Goal: Transaction & Acquisition: Purchase product/service

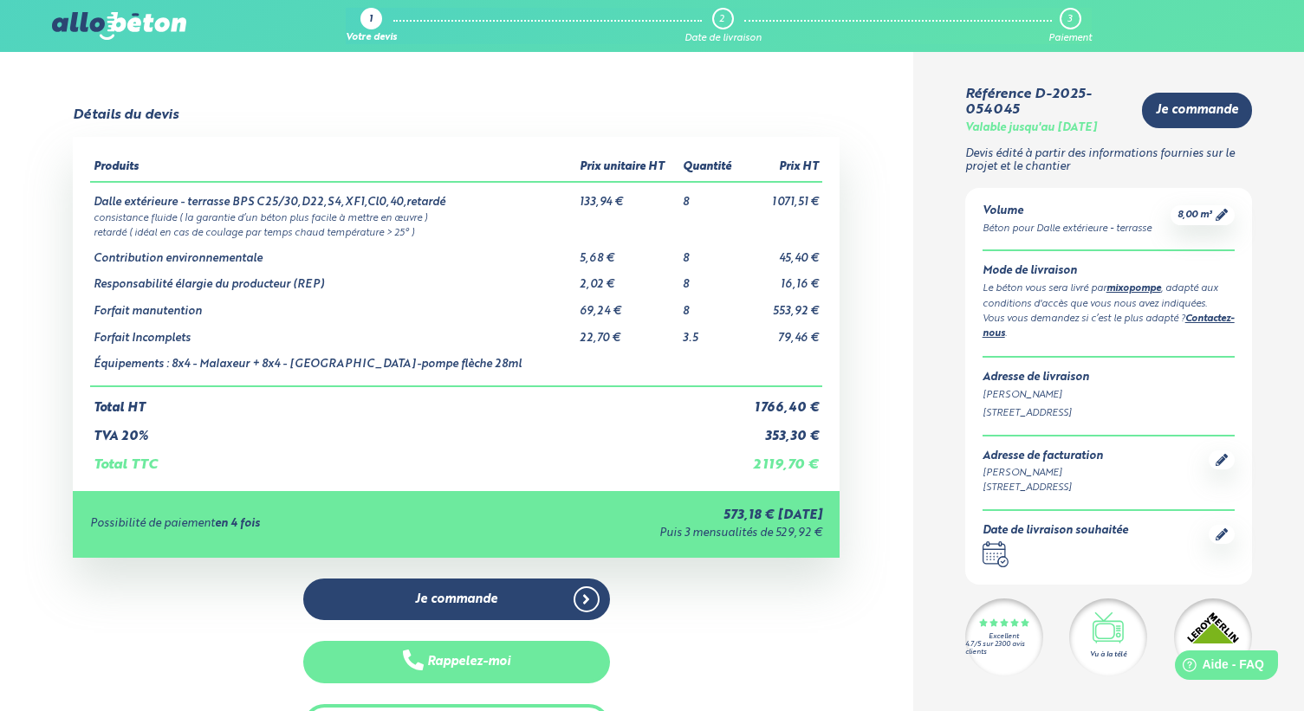
click at [467, 660] on button "Rappelez-moi" at bounding box center [456, 662] width 307 height 42
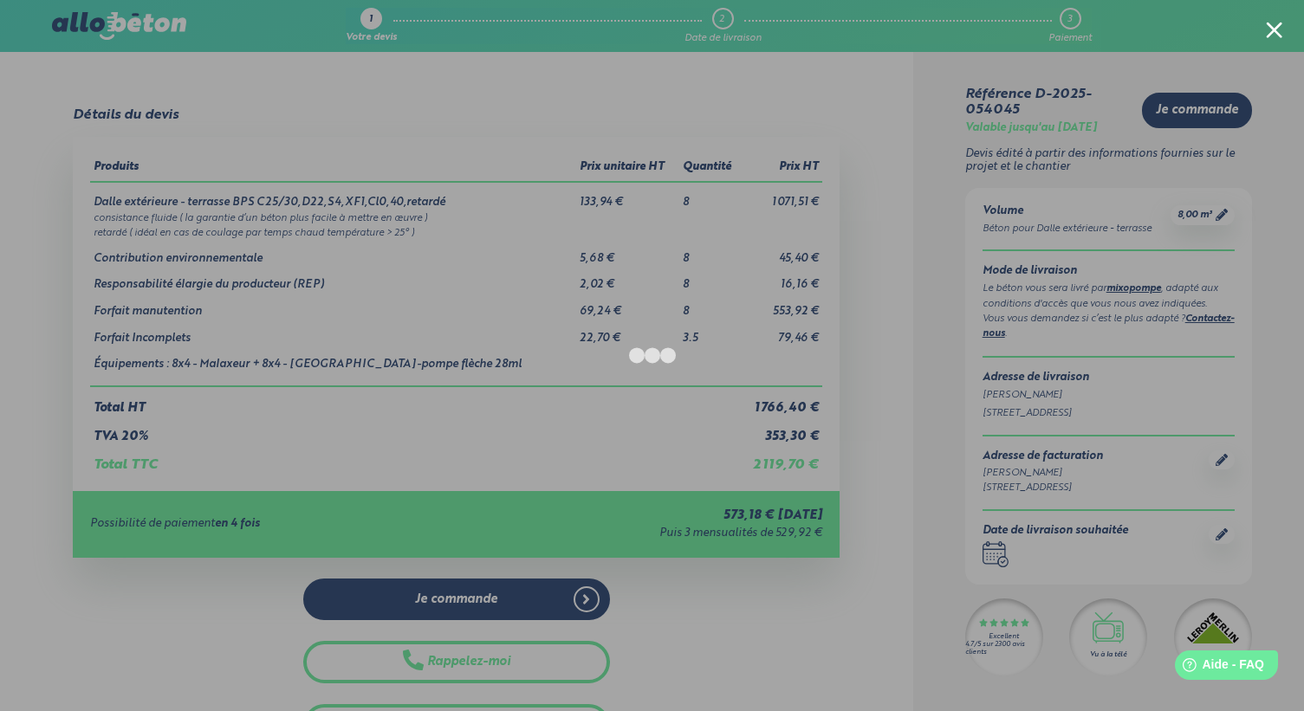
click at [1275, 36] on div at bounding box center [1274, 30] width 16 height 16
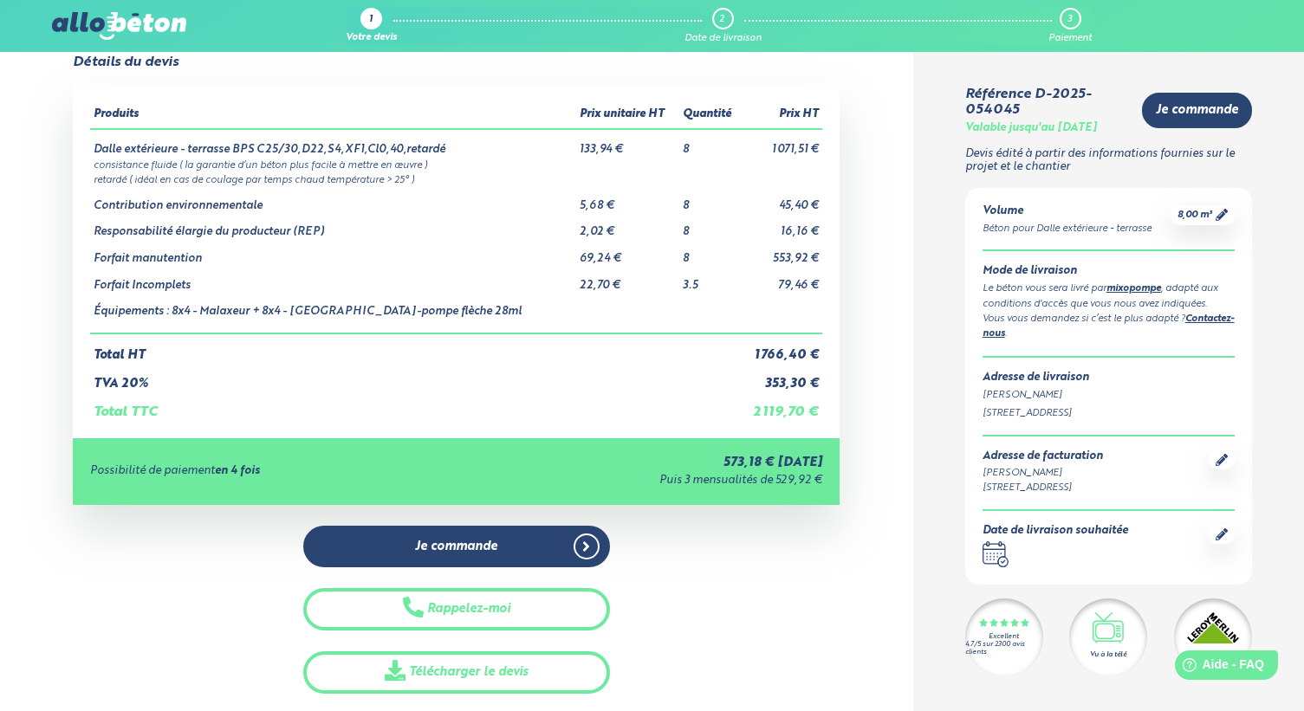
scroll to position [61, 0]
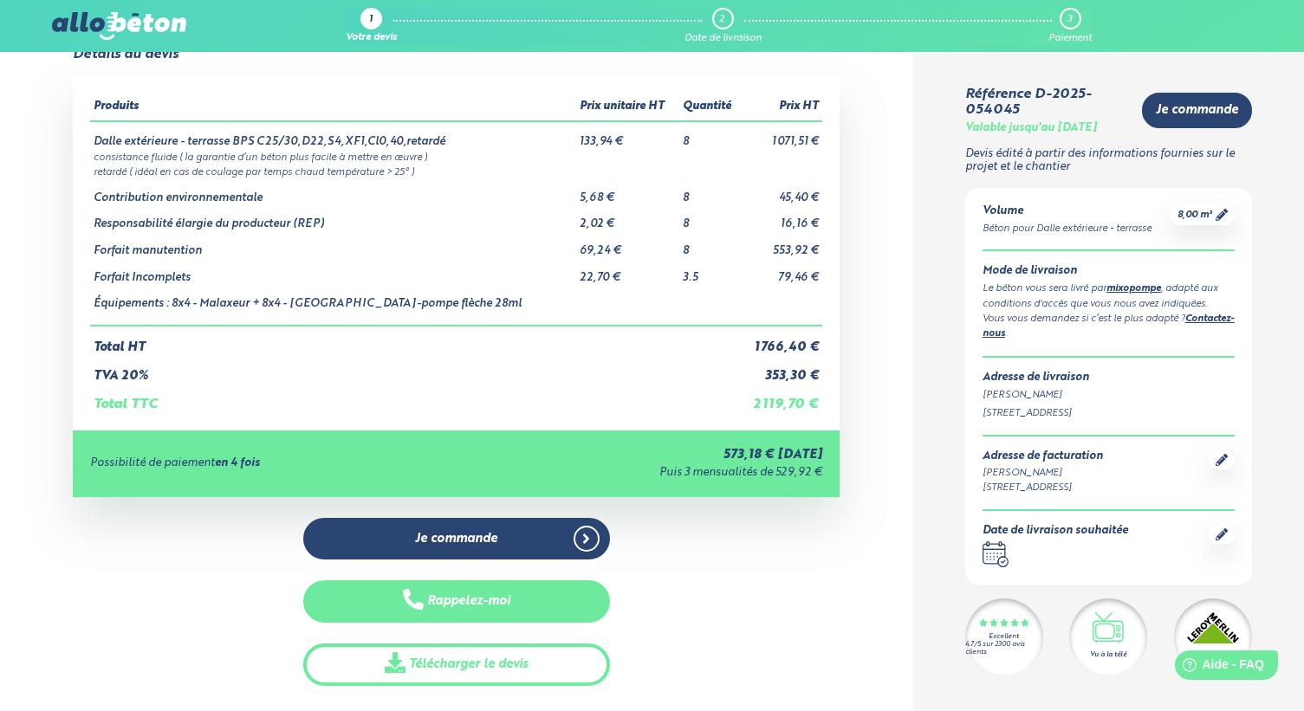
click at [486, 599] on button "Rappelez-moi" at bounding box center [456, 601] width 307 height 42
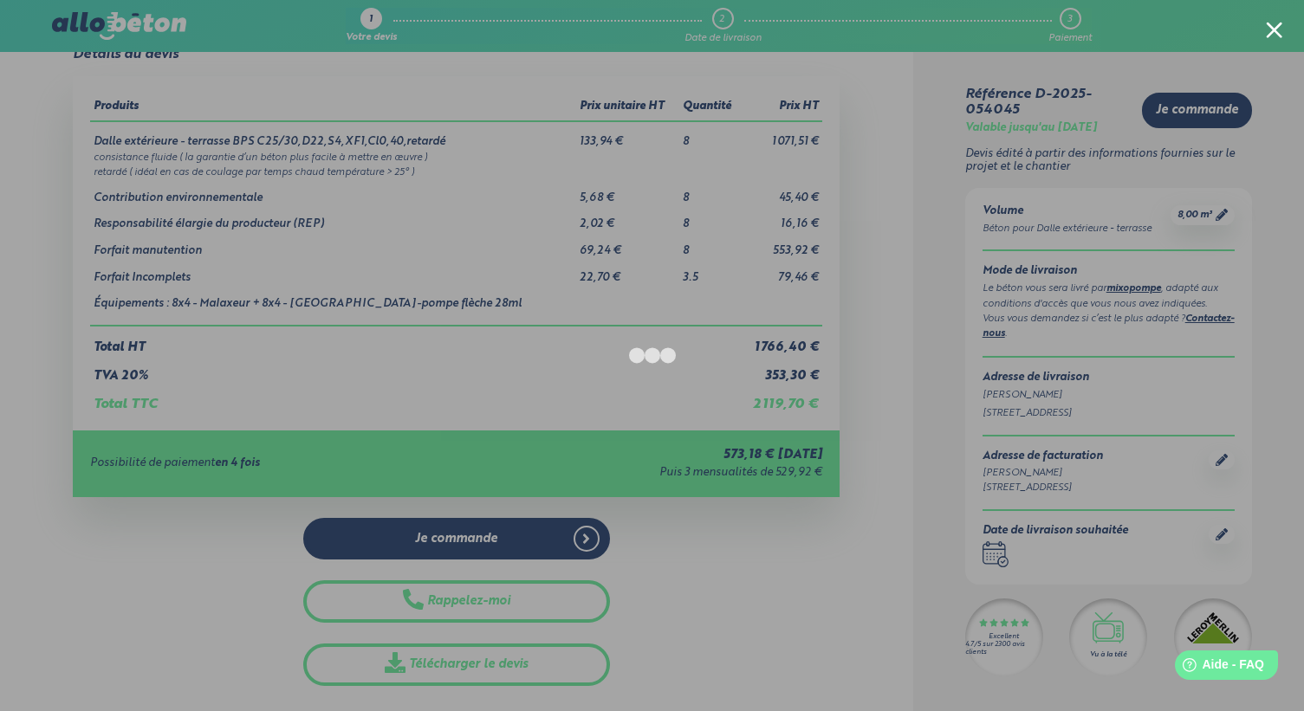
click at [1280, 30] on div at bounding box center [1274, 30] width 16 height 16
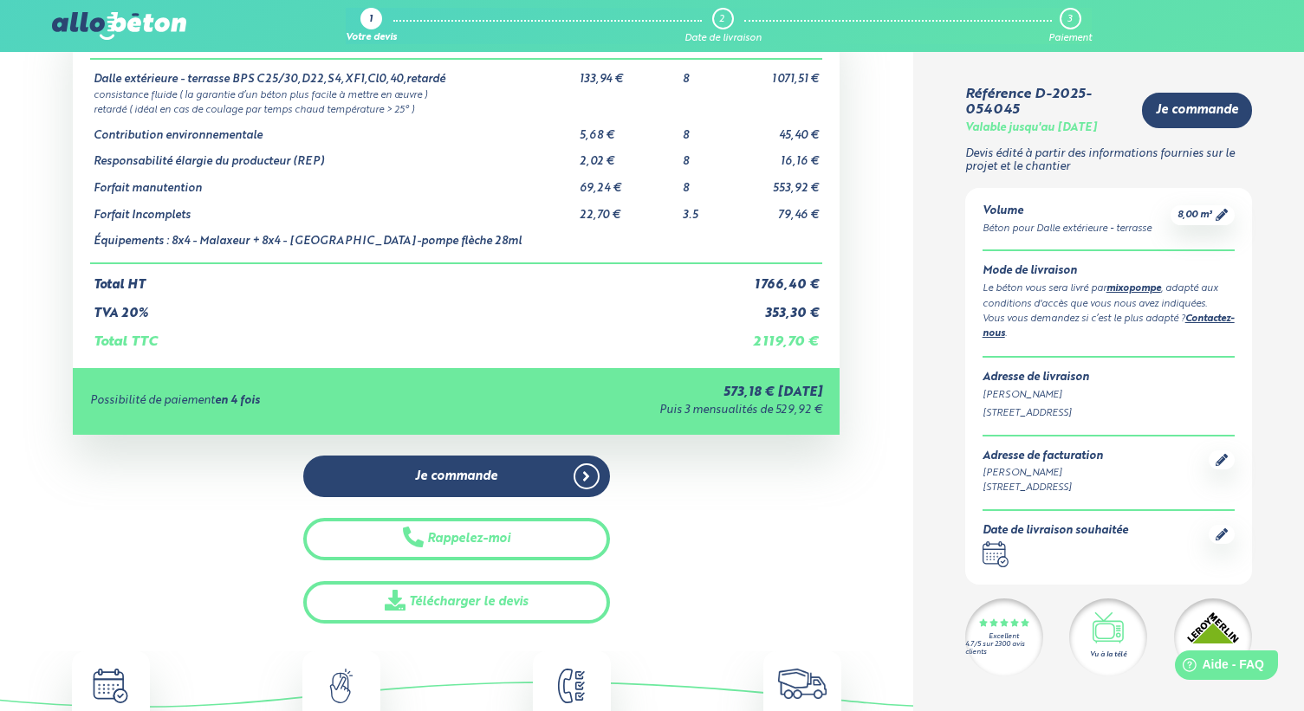
scroll to position [124, 0]
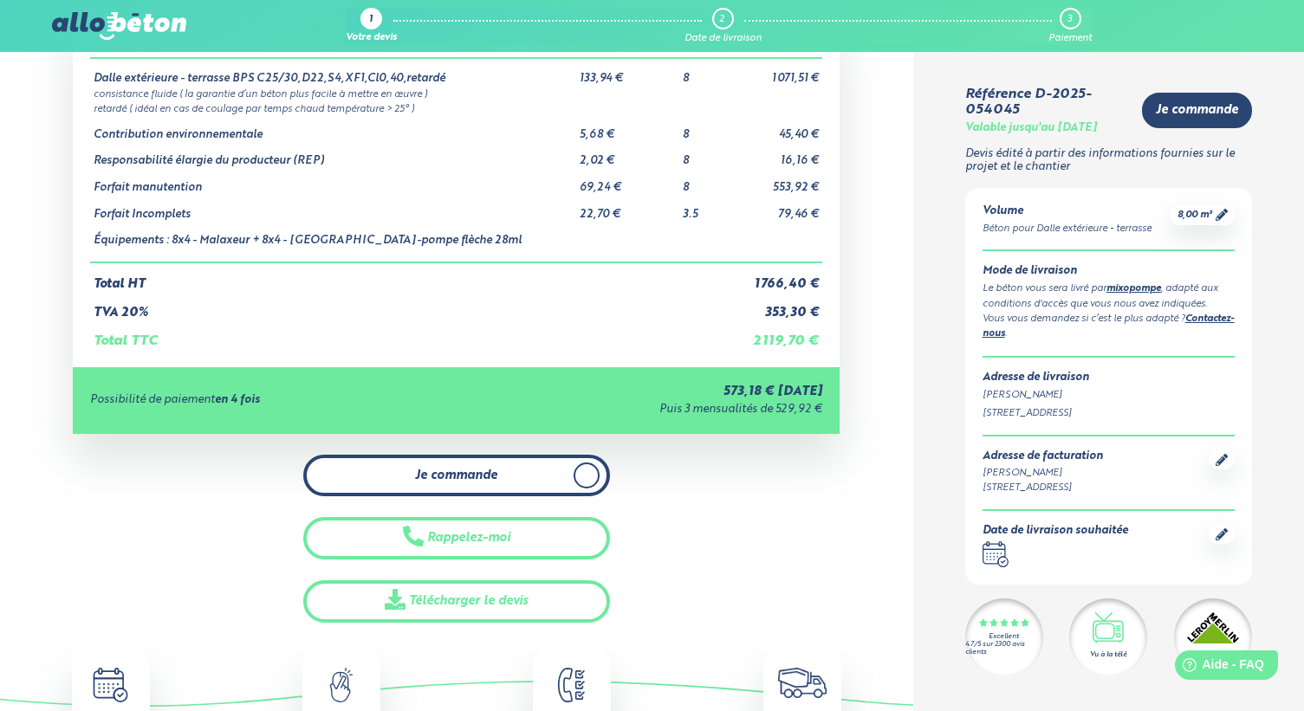
click at [495, 474] on span "Je commande" at bounding box center [456, 476] width 82 height 15
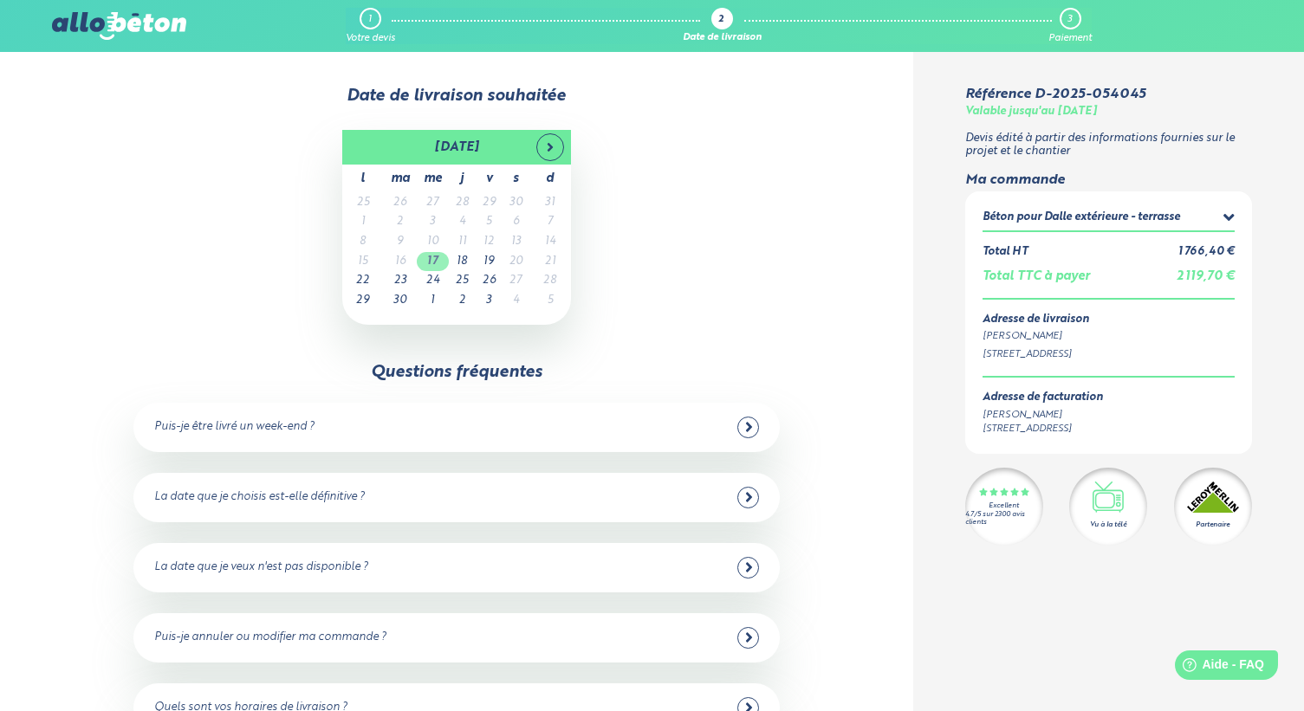
click at [436, 263] on td "17" at bounding box center [433, 262] width 32 height 20
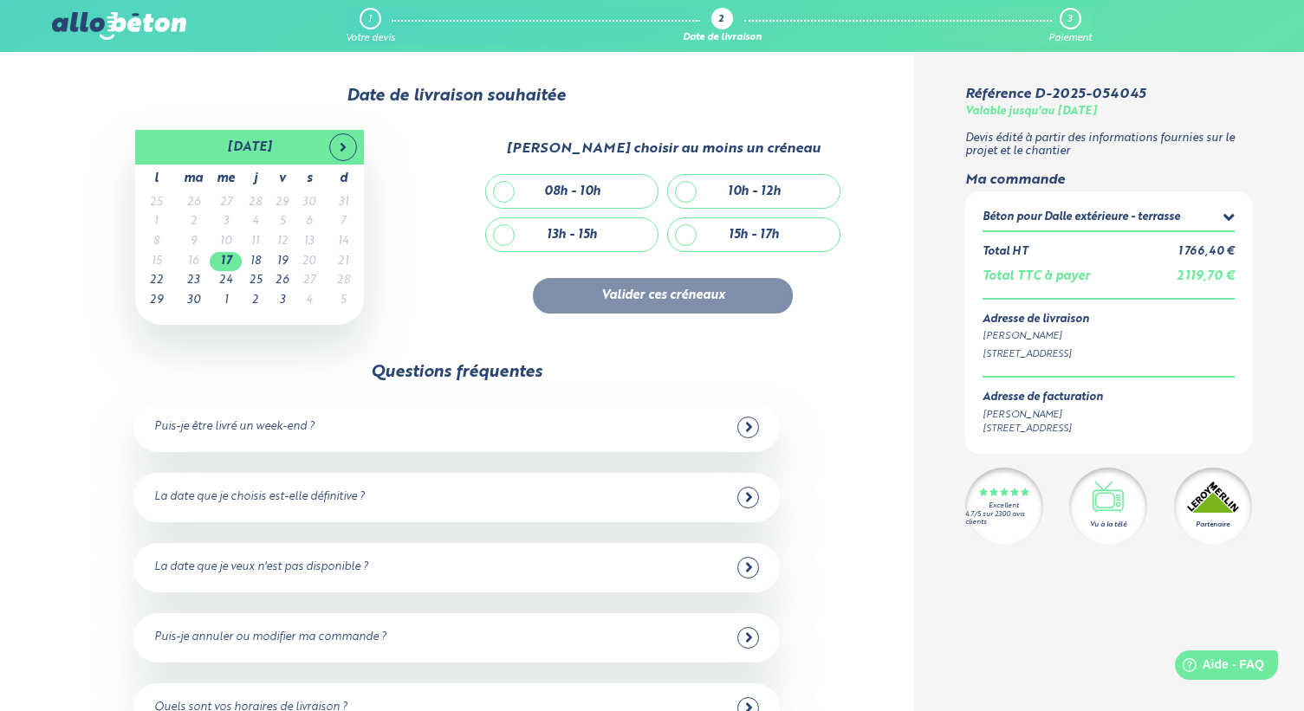
click at [506, 192] on div "08h - 10h" at bounding box center [572, 191] width 172 height 33
checkbox input "true"
click at [659, 296] on button "Valider ces créneaux" at bounding box center [663, 296] width 260 height 36
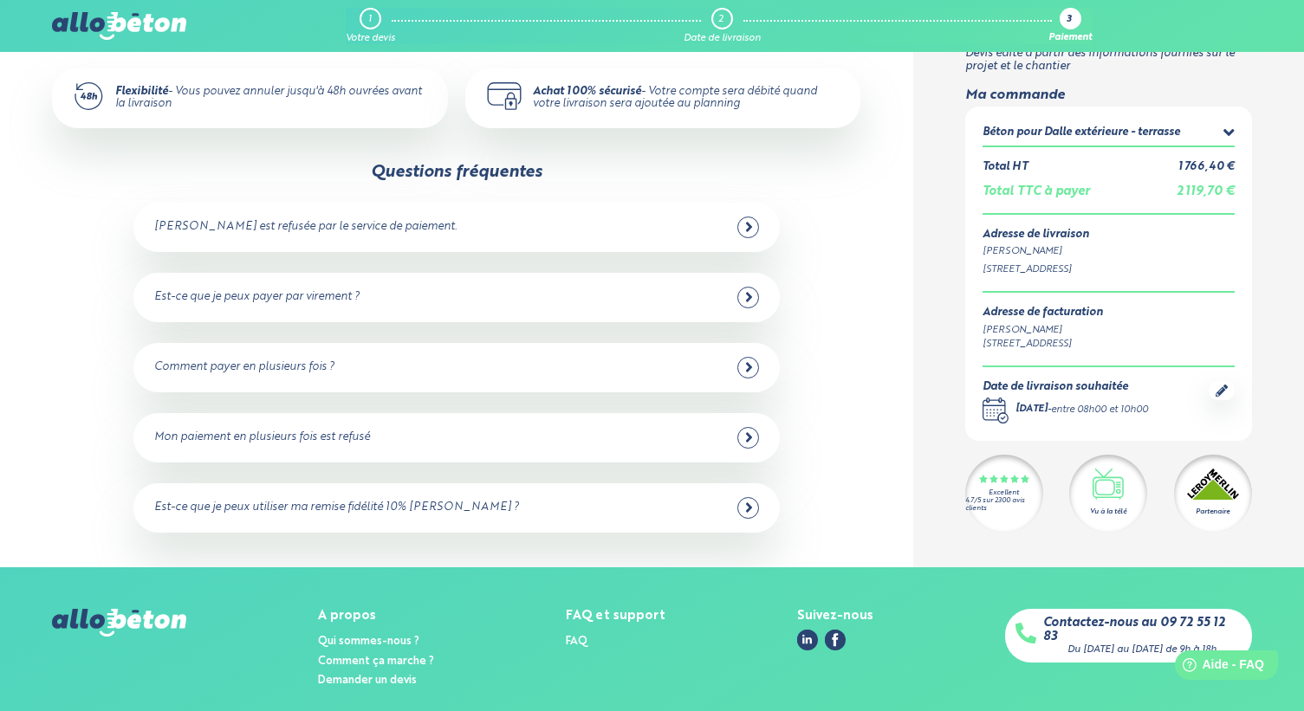
scroll to position [392, 0]
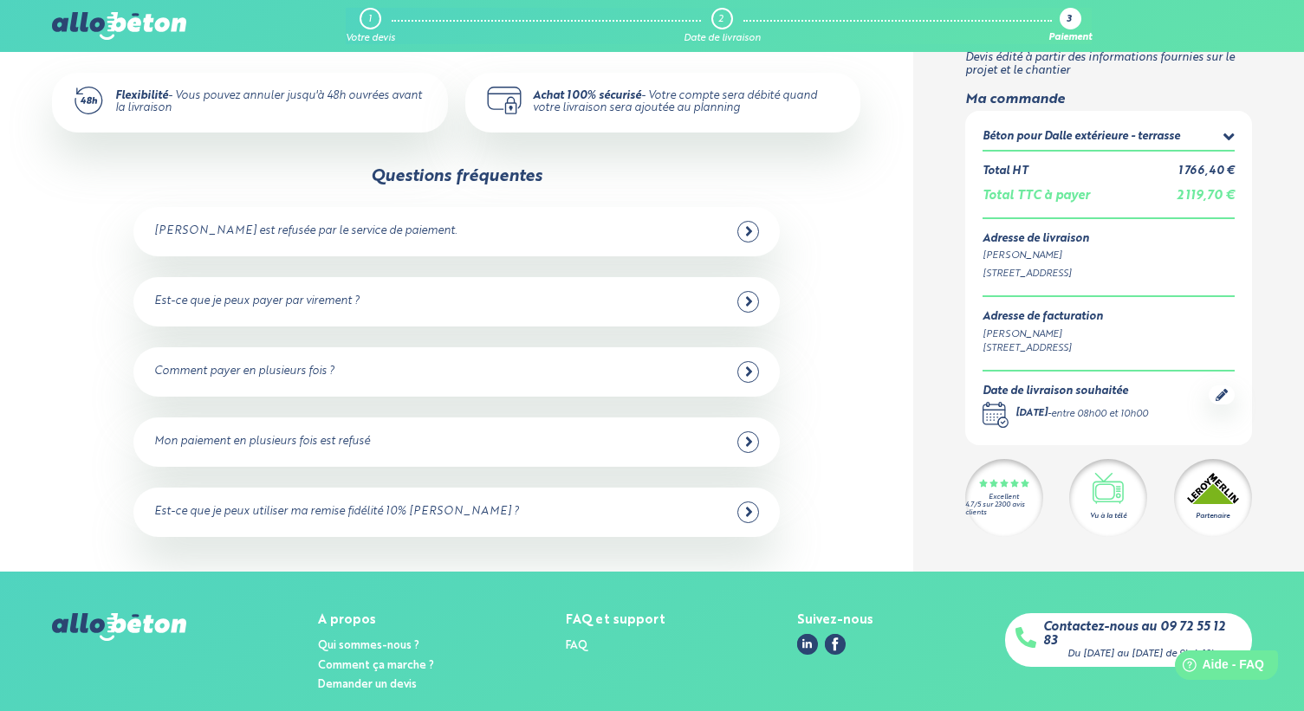
click at [749, 232] on icon at bounding box center [749, 232] width 6 height 10
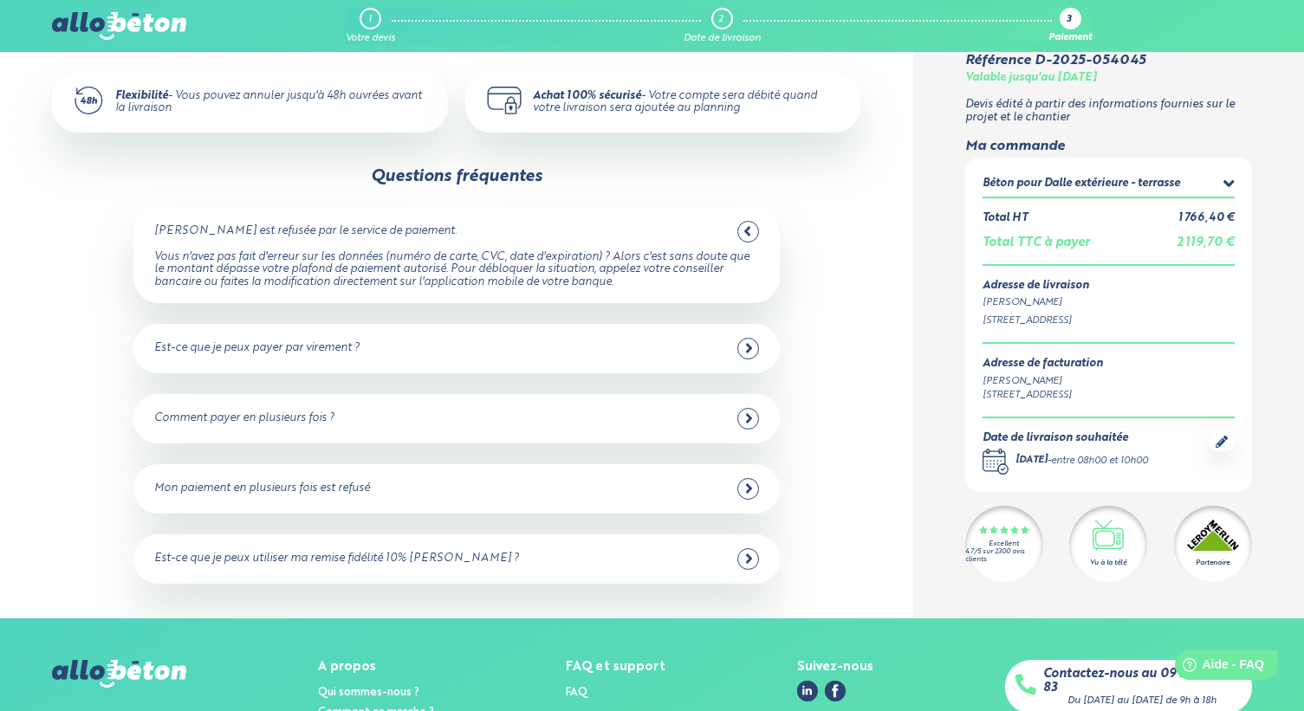
click at [750, 346] on icon at bounding box center [749, 348] width 8 height 16
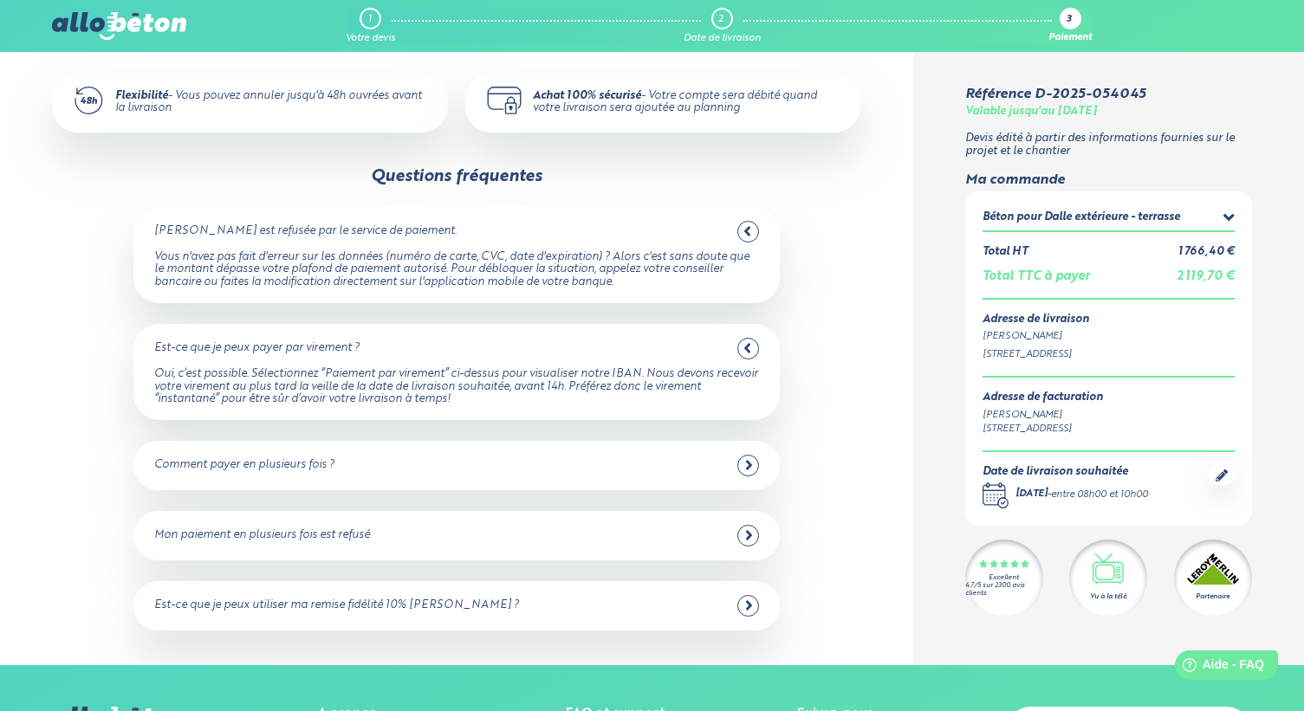
click at [752, 471] on icon at bounding box center [749, 465] width 8 height 16
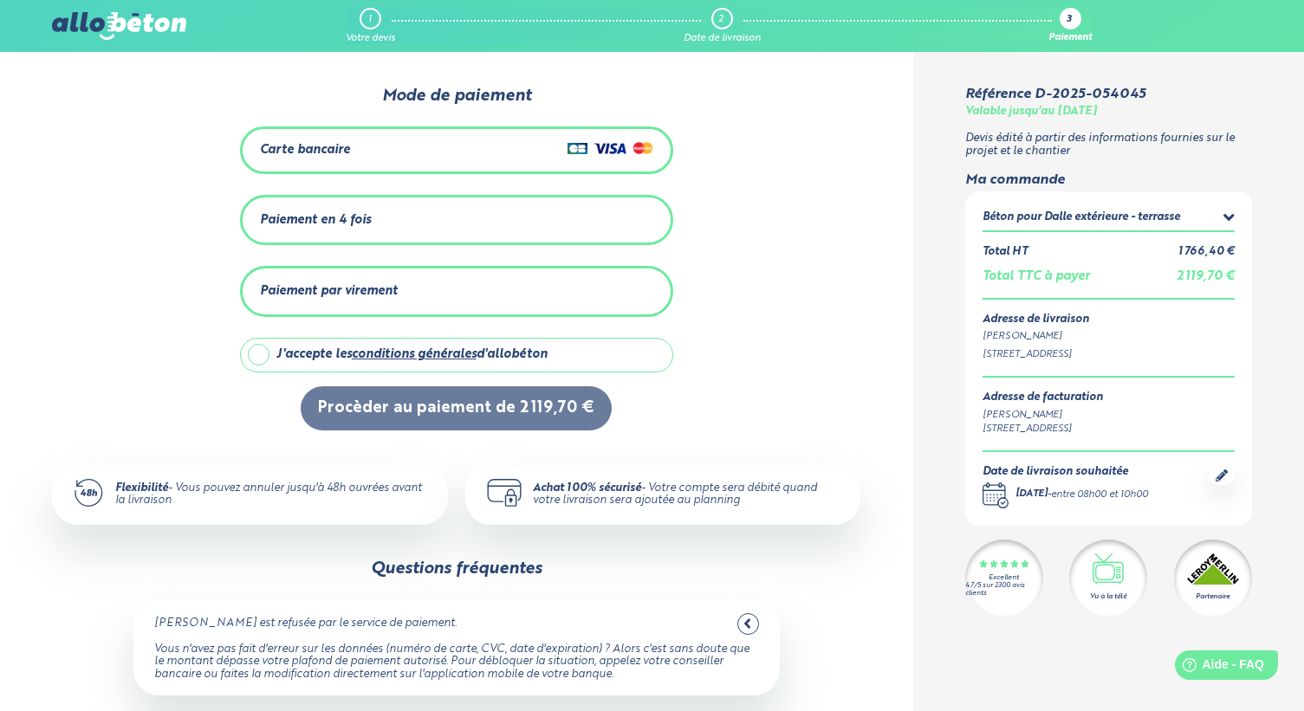
scroll to position [608, 0]
